Goal: Task Accomplishment & Management: Use online tool/utility

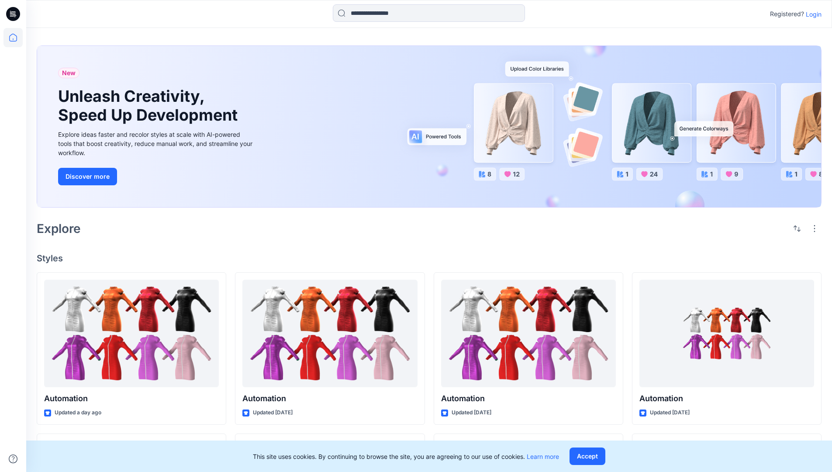
click at [812, 14] on p "Login" at bounding box center [814, 14] width 16 height 9
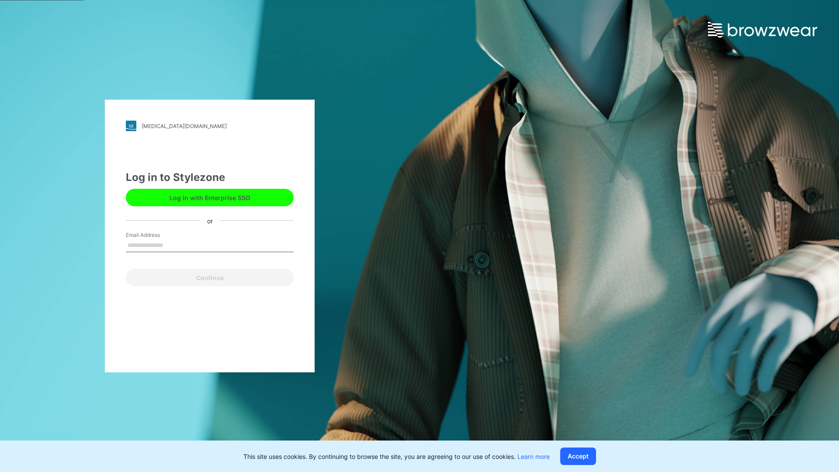
click at [173, 245] on input "Email Address" at bounding box center [210, 245] width 168 height 13
type input "**********"
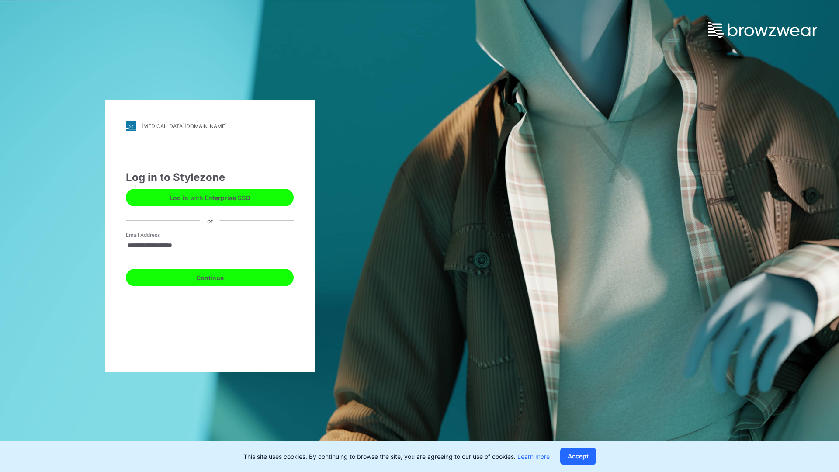
click at [219, 276] on button "Continue" at bounding box center [210, 277] width 168 height 17
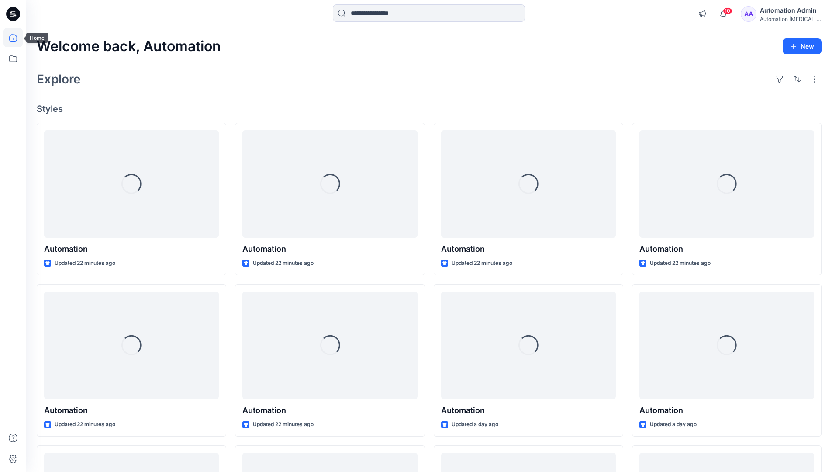
click at [17, 38] on icon at bounding box center [13, 38] width 8 height 8
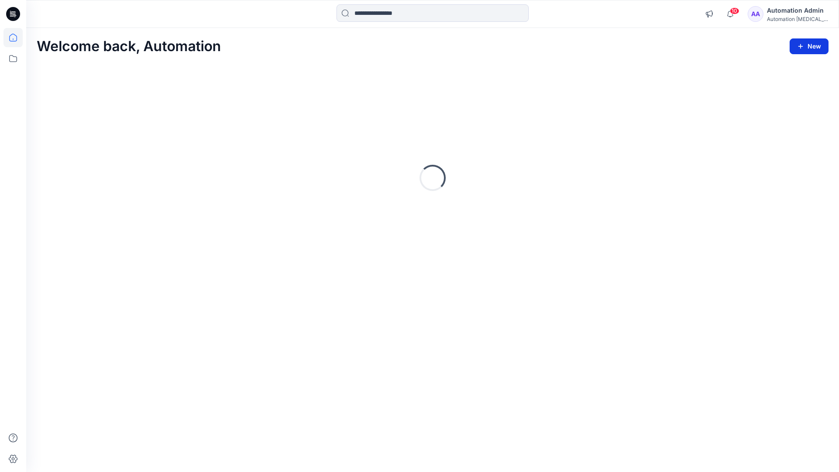
click at [811, 45] on button "New" at bounding box center [808, 46] width 39 height 16
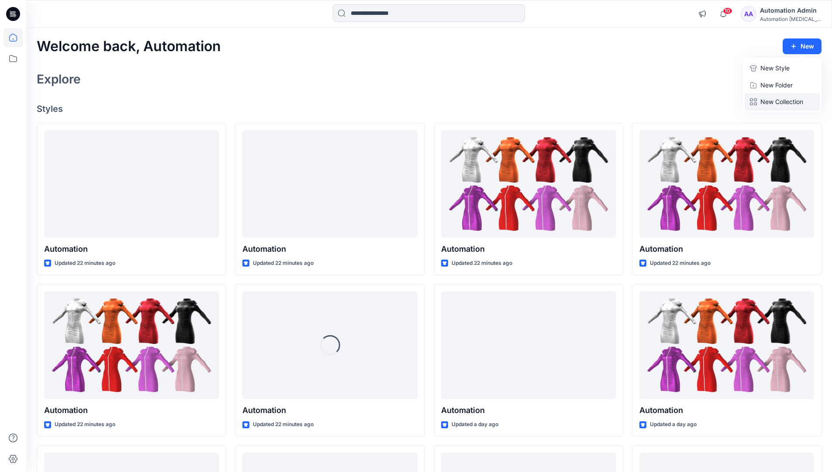
click at [784, 99] on p "New Collection" at bounding box center [781, 102] width 43 height 10
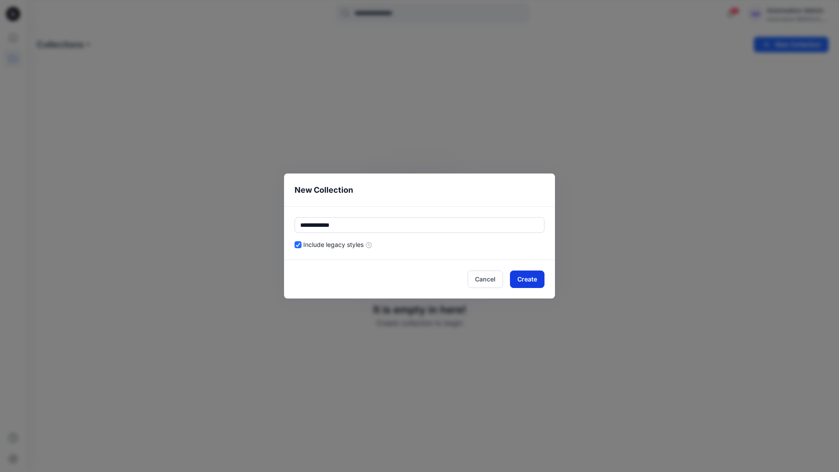
type input "**********"
click at [534, 277] on button "Create" at bounding box center [527, 278] width 35 height 17
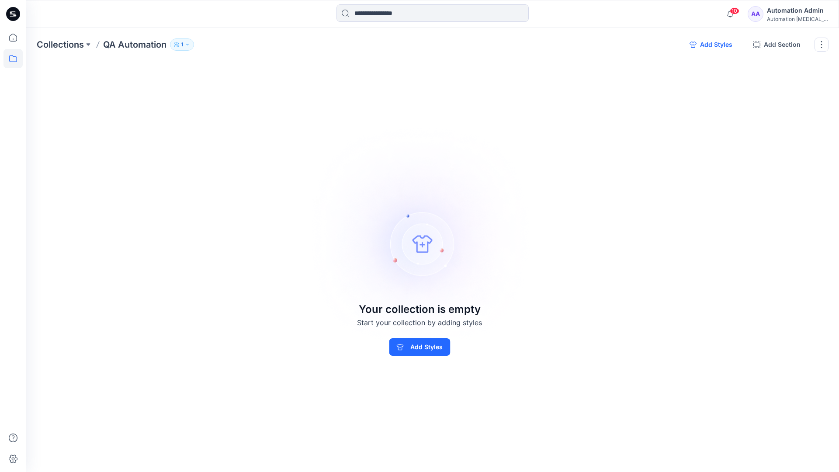
click at [713, 45] on button "Add Styles" at bounding box center [710, 45] width 57 height 14
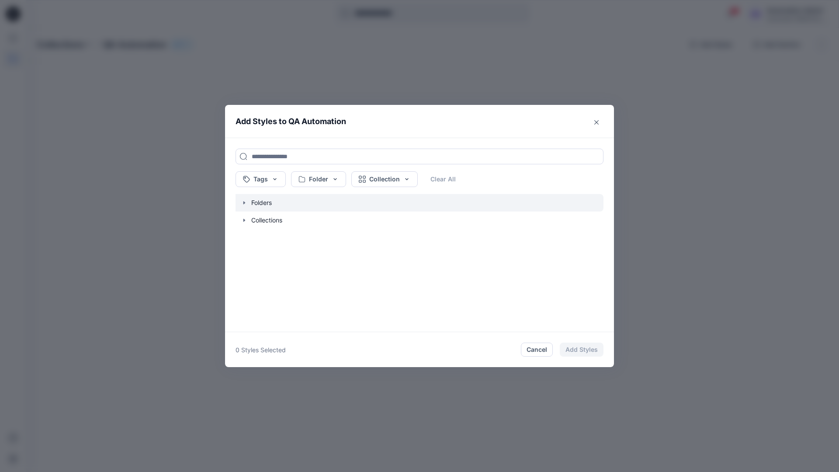
click at [243, 202] on icon "button" at bounding box center [244, 202] width 2 height 3
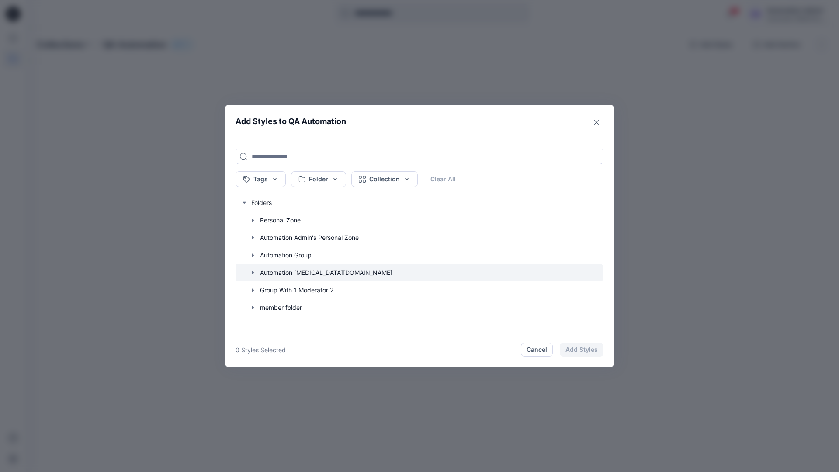
click at [252, 271] on icon "button" at bounding box center [253, 272] width 2 height 3
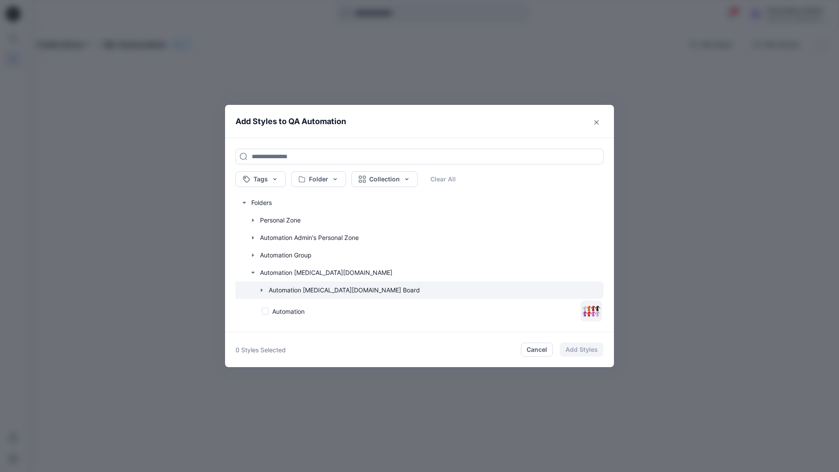
click at [262, 290] on icon "button" at bounding box center [262, 289] width 2 height 3
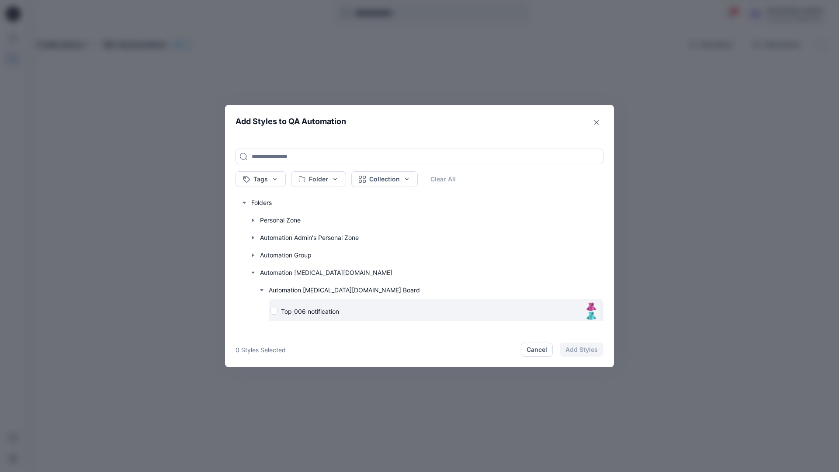
click at [275, 311] on div "Top_006 notification" at bounding box center [423, 311] width 307 height 9
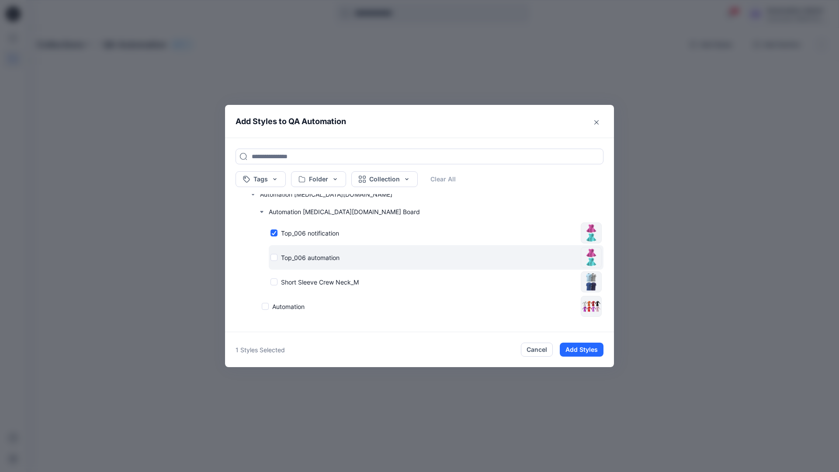
click at [274, 258] on div "Top_006 automation" at bounding box center [423, 257] width 307 height 9
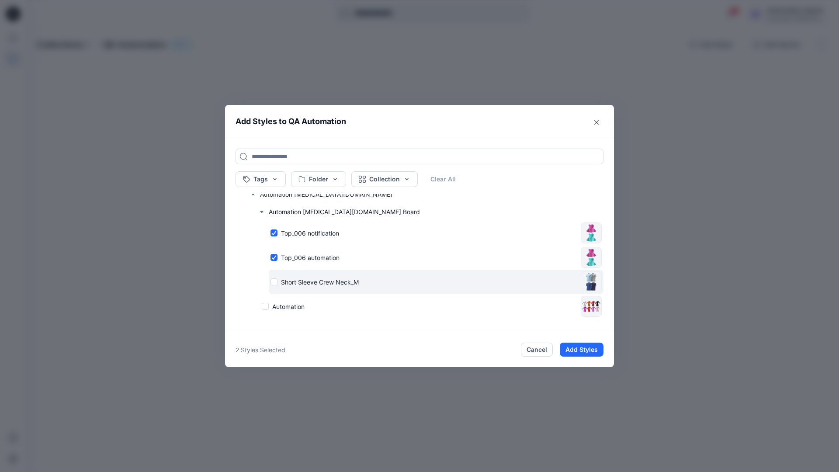
click at [275, 281] on div "Short Sleeve Crew Neck_M" at bounding box center [423, 281] width 307 height 9
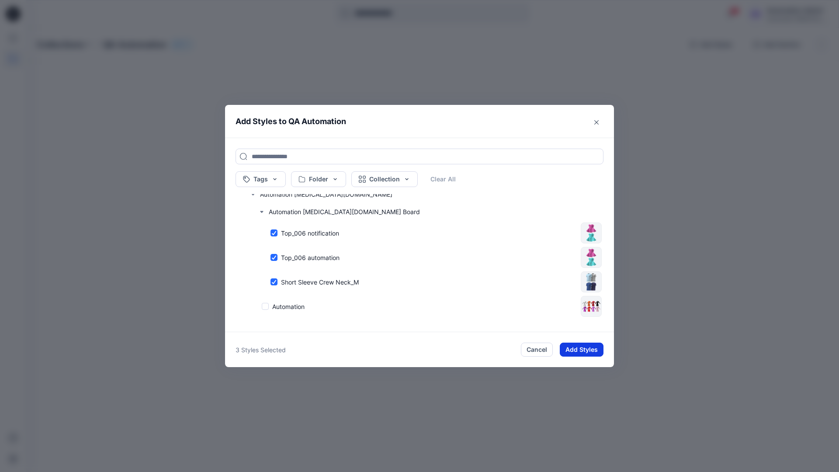
click at [584, 350] on button "Add Styles" at bounding box center [582, 349] width 44 height 14
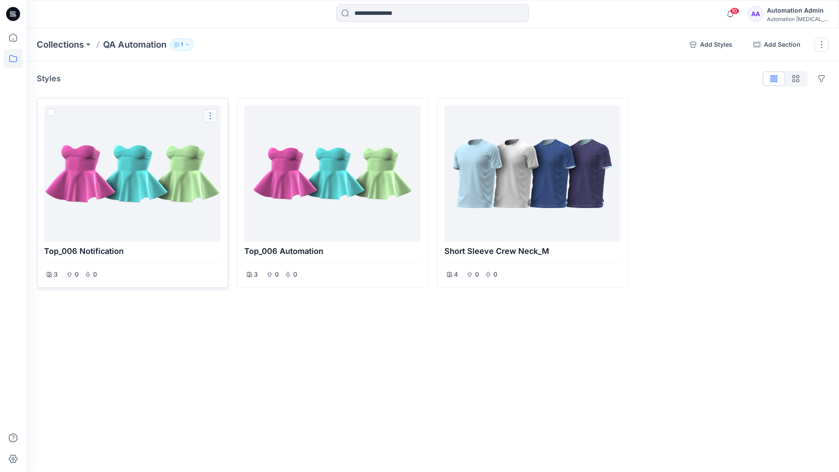
click at [211, 116] on button "Options" at bounding box center [210, 116] width 14 height 14
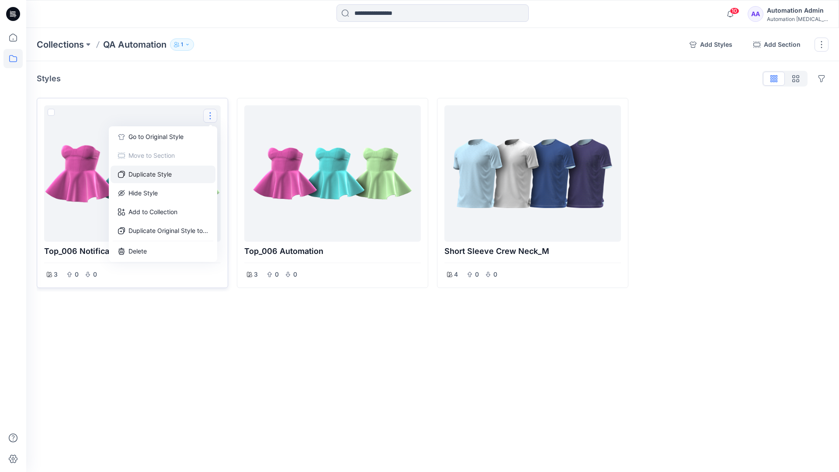
click at [164, 173] on button "Duplicate Style" at bounding box center [163, 174] width 105 height 17
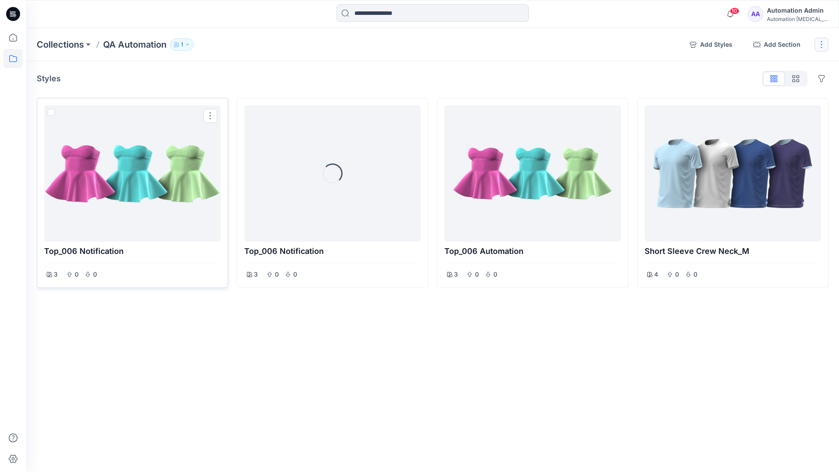
click at [821, 47] on button "button" at bounding box center [821, 45] width 14 height 14
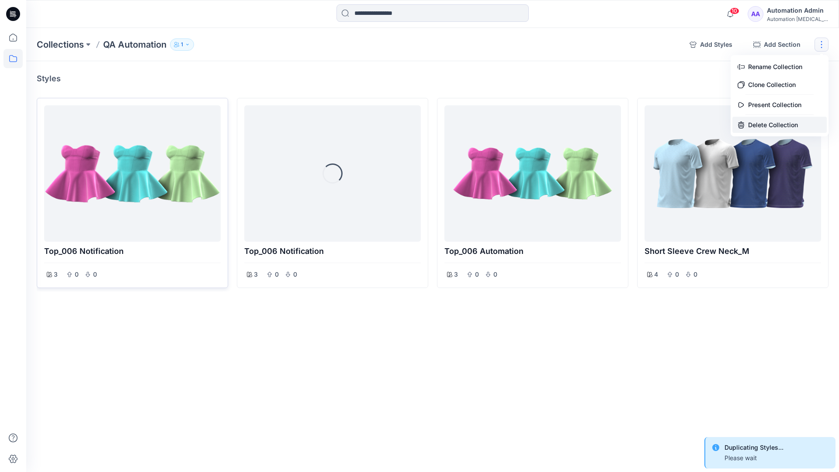
click at [770, 121] on button "Delete Collection" at bounding box center [779, 125] width 94 height 16
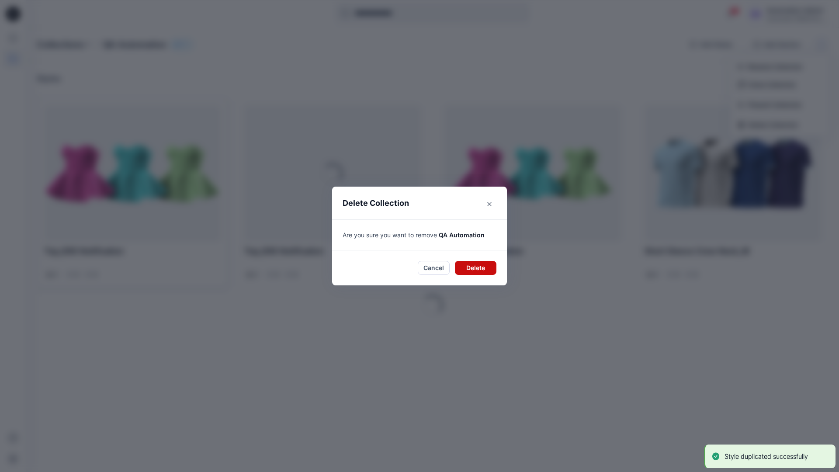
click at [477, 266] on button "Delete" at bounding box center [475, 268] width 41 height 14
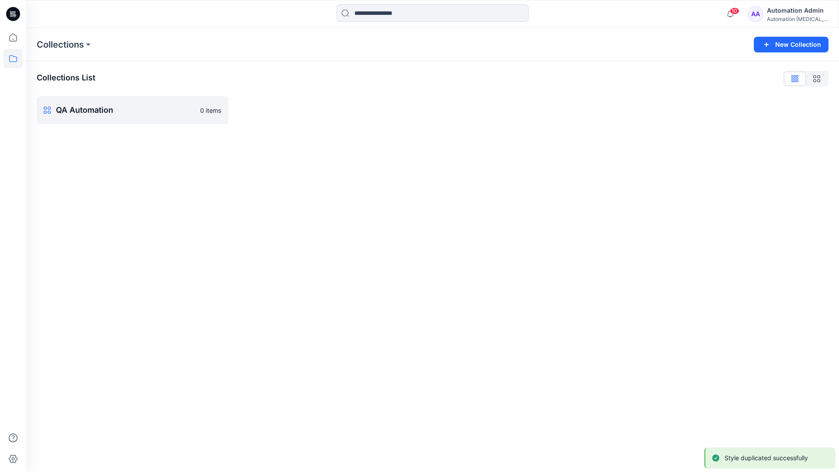
click at [790, 10] on div "Automation Admin" at bounding box center [797, 10] width 61 height 10
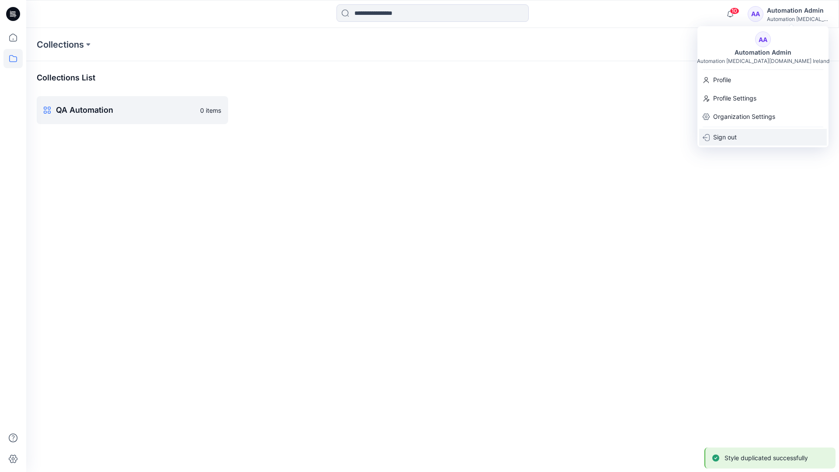
click at [736, 137] on p "Sign out" at bounding box center [725, 137] width 24 height 17
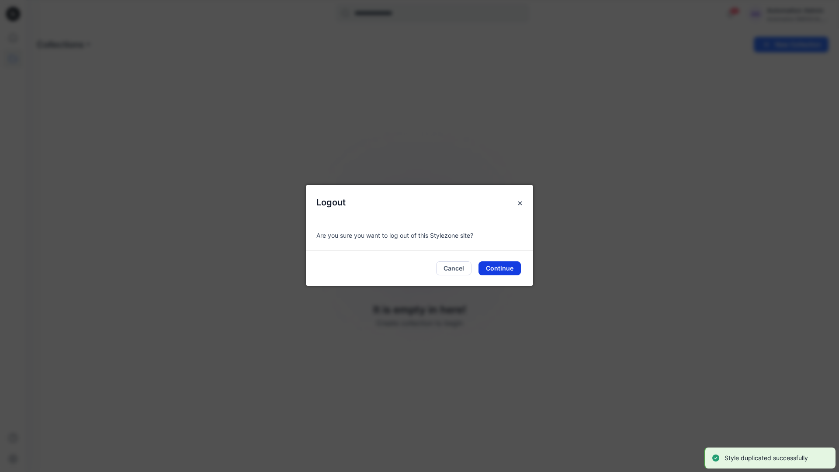
click at [503, 269] on button "Continue" at bounding box center [499, 268] width 42 height 14
